Goal: Find specific page/section: Find specific page/section

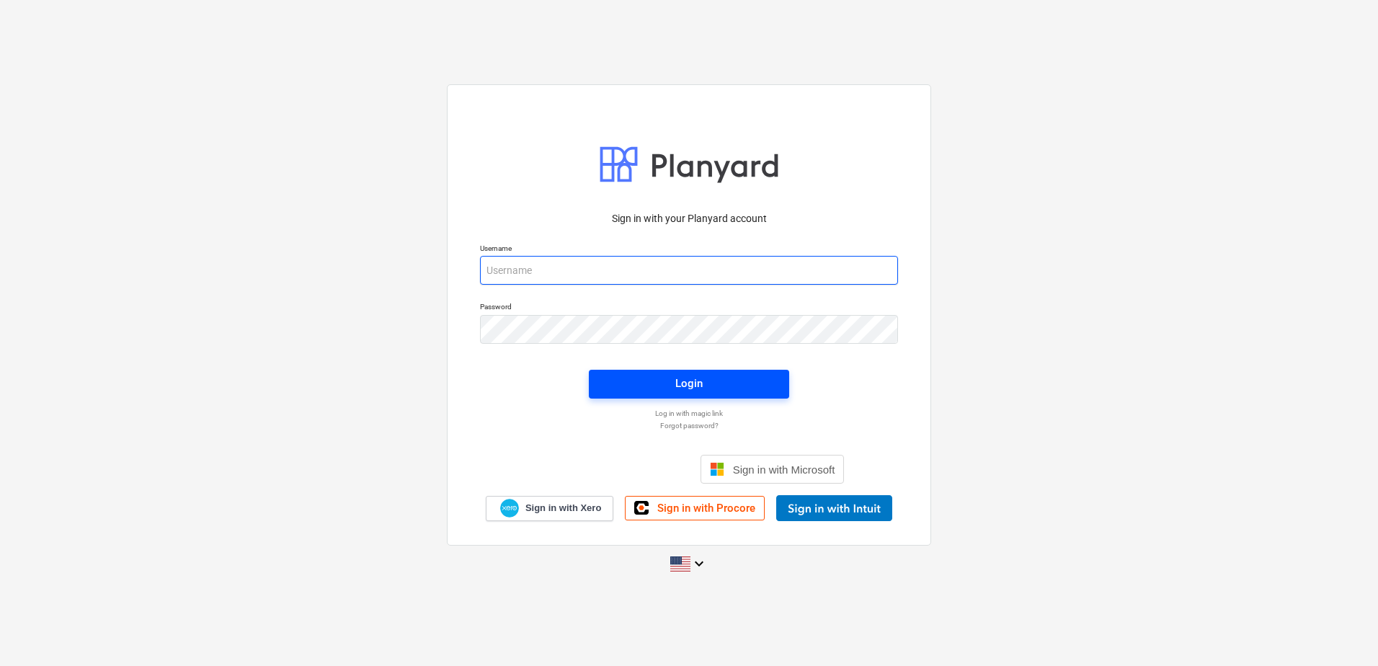
type input "[PERSON_NAME][EMAIL_ADDRESS][PERSON_NAME][DOMAIN_NAME]"
click at [632, 385] on span "Login" at bounding box center [689, 383] width 166 height 19
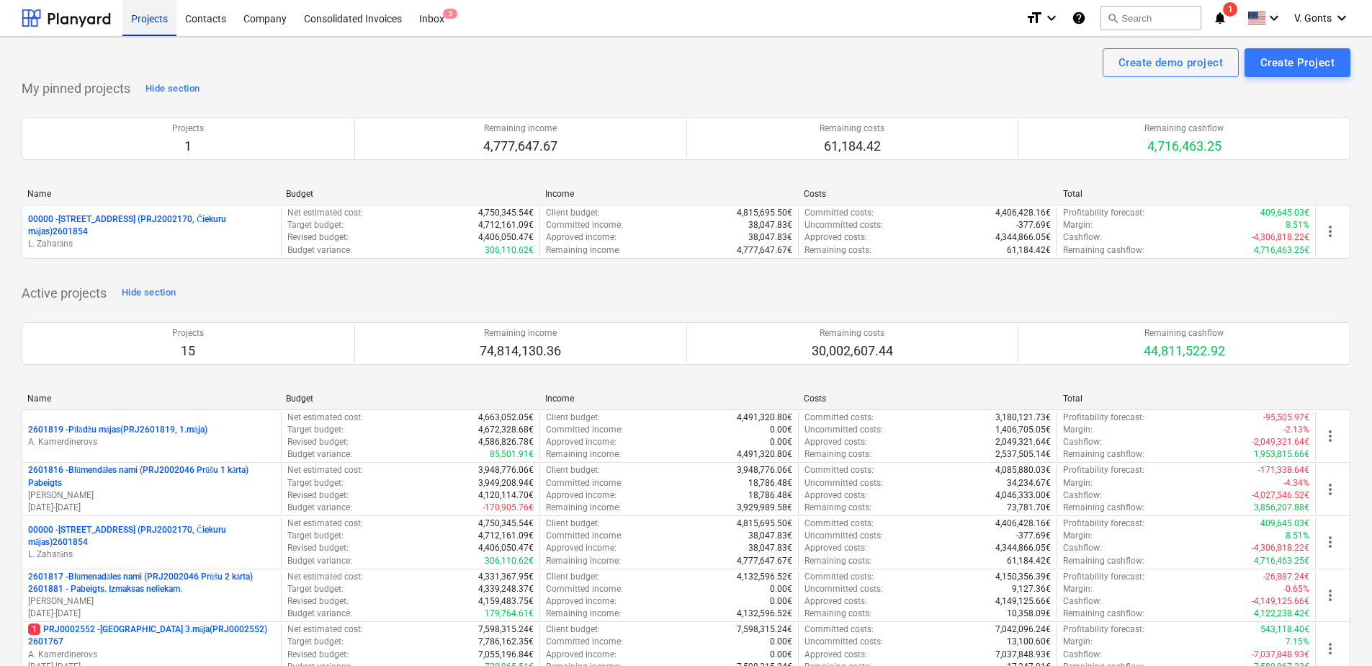
click at [156, 22] on div "Projects" at bounding box center [149, 17] width 54 height 37
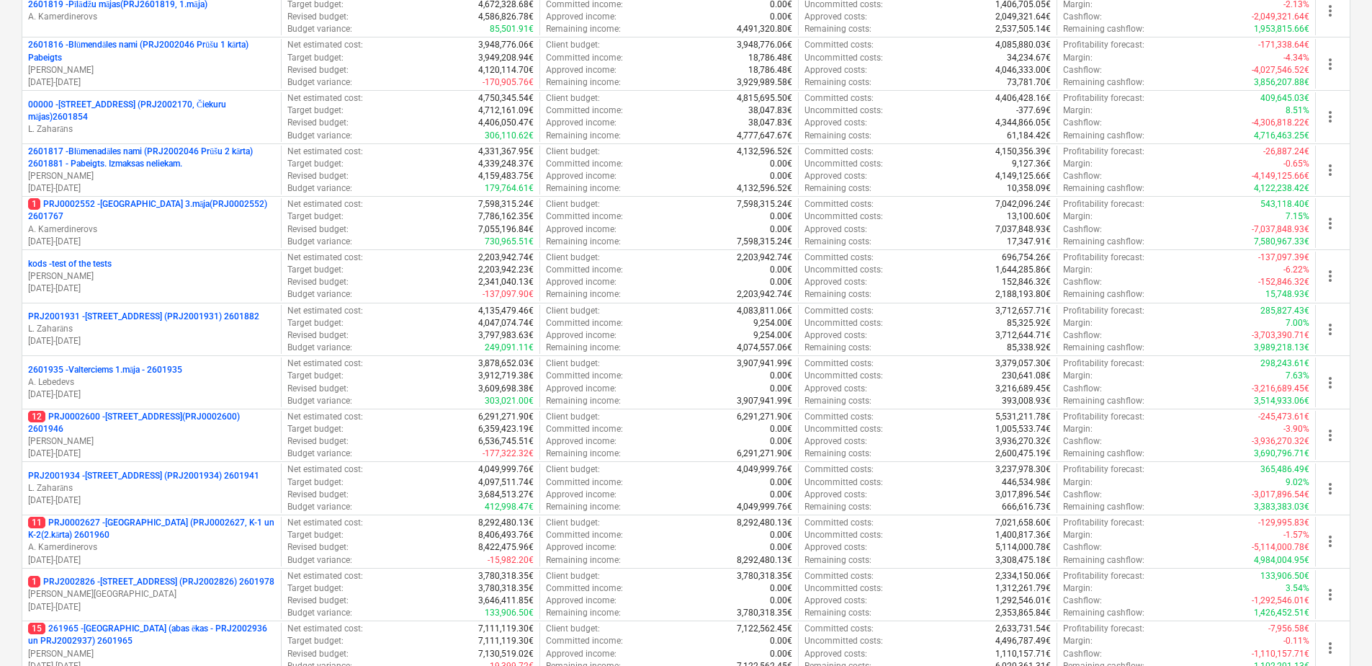
scroll to position [655, 0]
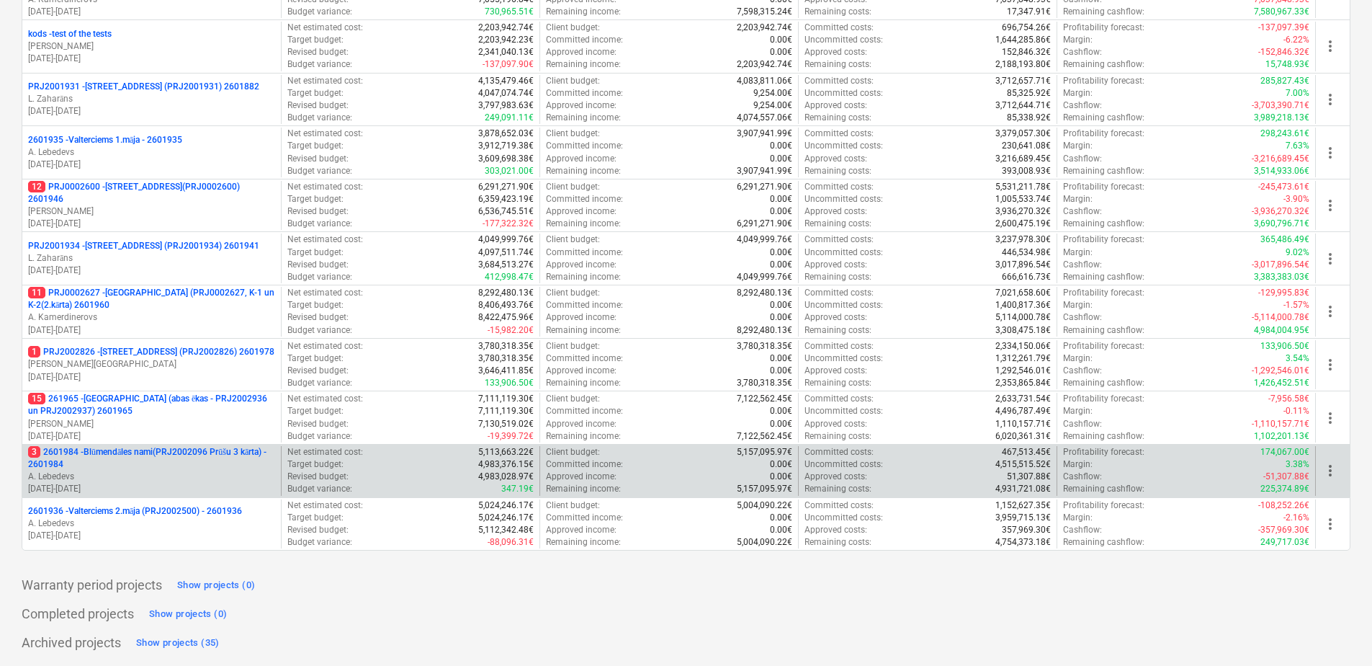
click at [210, 460] on p "3 2601984 - Blūmendāles nami(PRJ2002096 Prūšu 3 kārta) - 2601984" at bounding box center [151, 458] width 247 height 24
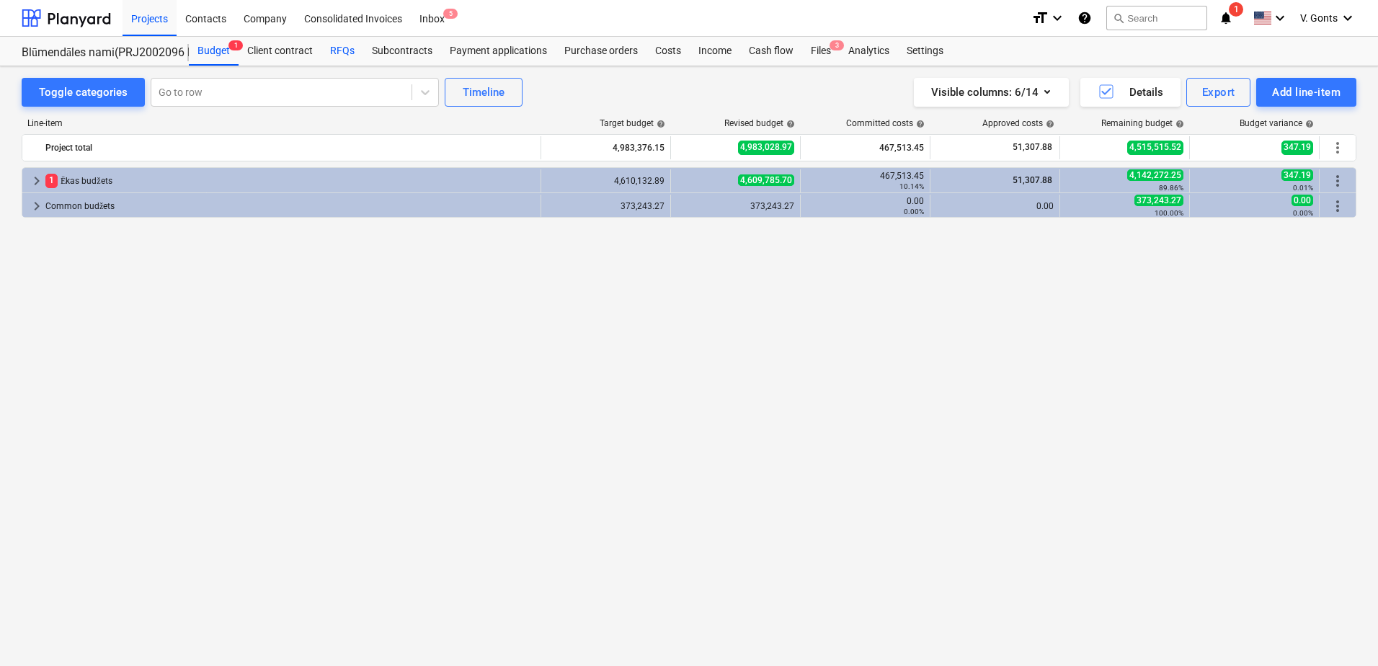
click at [341, 52] on div "RFQs" at bounding box center [342, 51] width 42 height 29
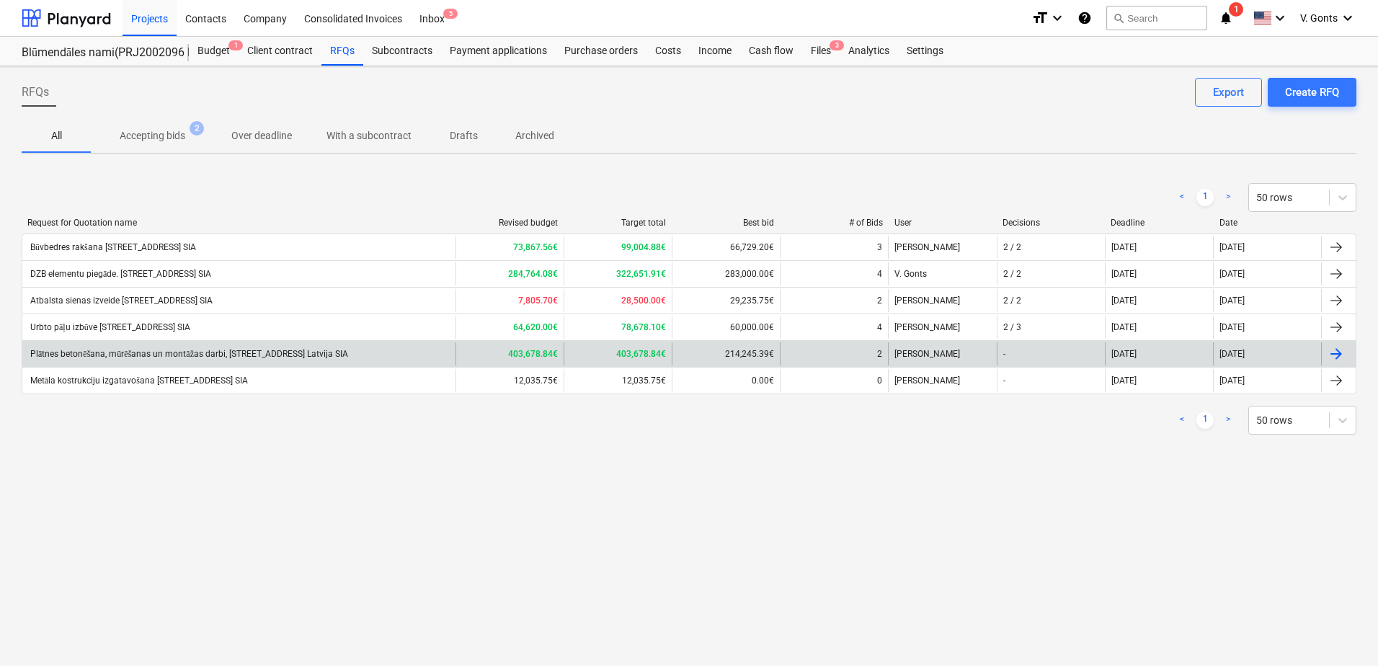
click at [251, 348] on div "Plātnes betonēšana, mūrēšanas un montāžas darbi, [STREET_ADDRESS] Latvija SIA" at bounding box center [238, 353] width 433 height 23
